Goal: Information Seeking & Learning: Learn about a topic

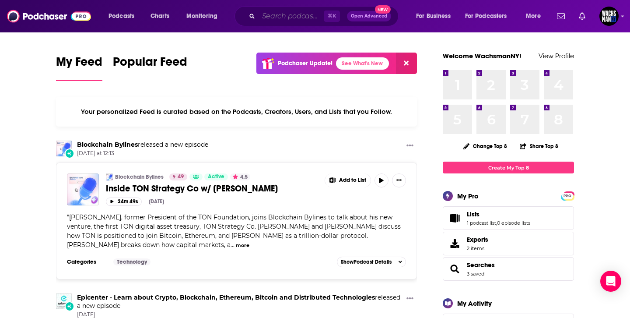
click at [264, 19] on input "Search podcasts, credits, & more..." at bounding box center [291, 16] width 65 height 14
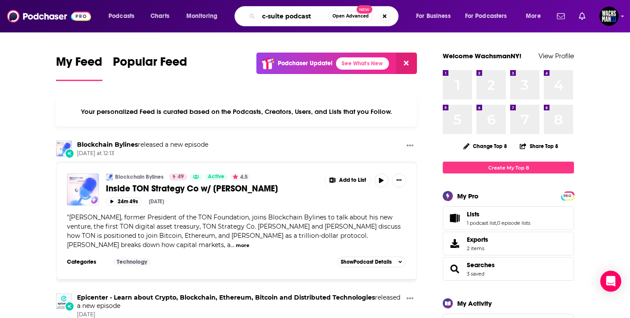
type input "c-suite podcast"
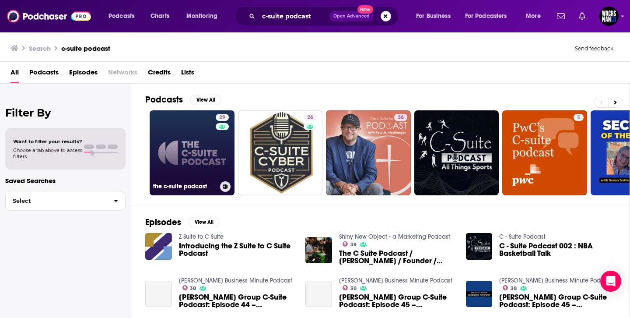
click at [196, 165] on link "29 the c-suite podcast" at bounding box center [192, 152] width 85 height 85
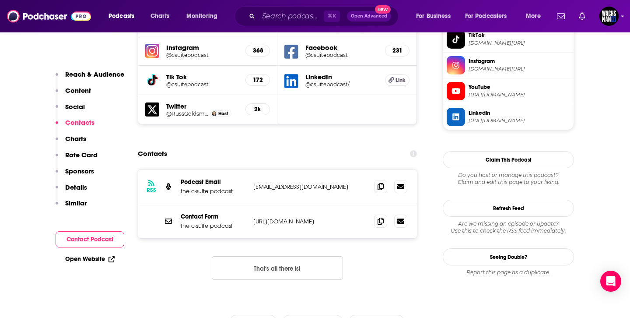
scroll to position [829, 0]
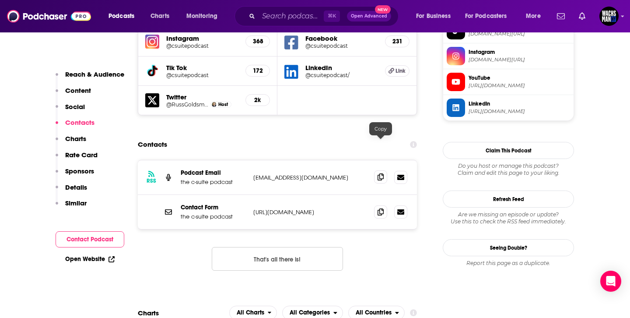
click at [381, 173] on icon at bounding box center [381, 176] width 6 height 7
